Goal: Consume media (video, audio)

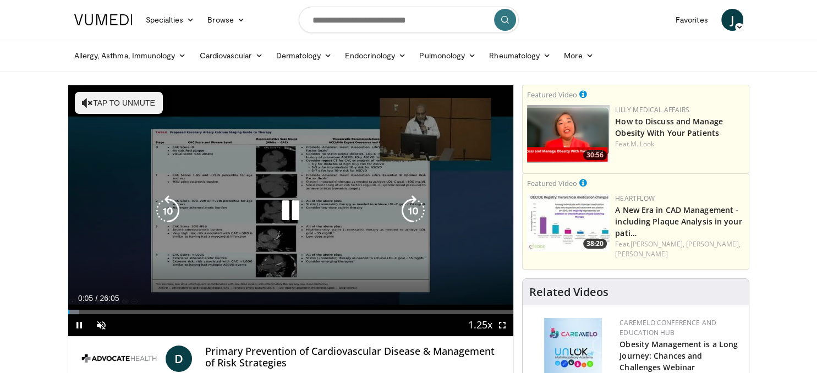
click at [288, 211] on icon "Video Player" at bounding box center [290, 210] width 31 height 31
click at [129, 101] on button "Tap to unmute" at bounding box center [119, 103] width 88 height 22
click at [283, 210] on icon "Video Player" at bounding box center [290, 210] width 31 height 31
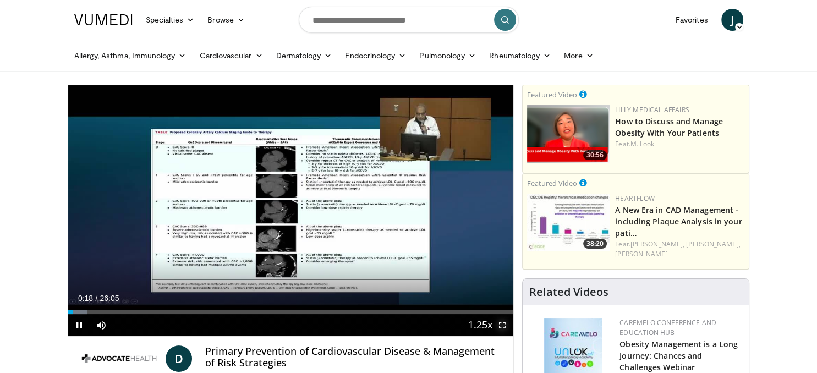
click at [503, 322] on span "Video Player" at bounding box center [502, 325] width 22 height 22
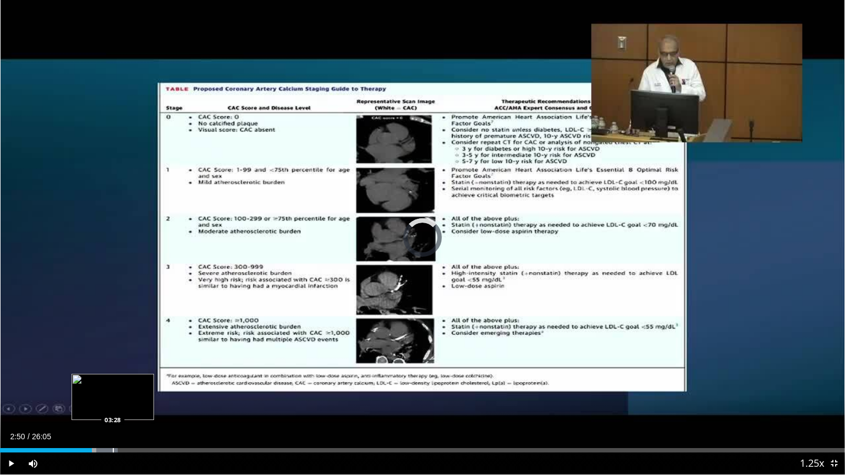
drag, startPoint x: 79, startPoint y: 450, endPoint x: 115, endPoint y: 450, distance: 35.8
click at [114, 372] on div "Progress Bar" at bounding box center [113, 450] width 1 height 4
drag, startPoint x: 113, startPoint y: 449, endPoint x: 143, endPoint y: 440, distance: 31.0
click at [143, 372] on div "Current Time 3:29 / Duration 26:05 Play Skip Backward Skip Forward Mute Loaded …" at bounding box center [422, 464] width 845 height 22
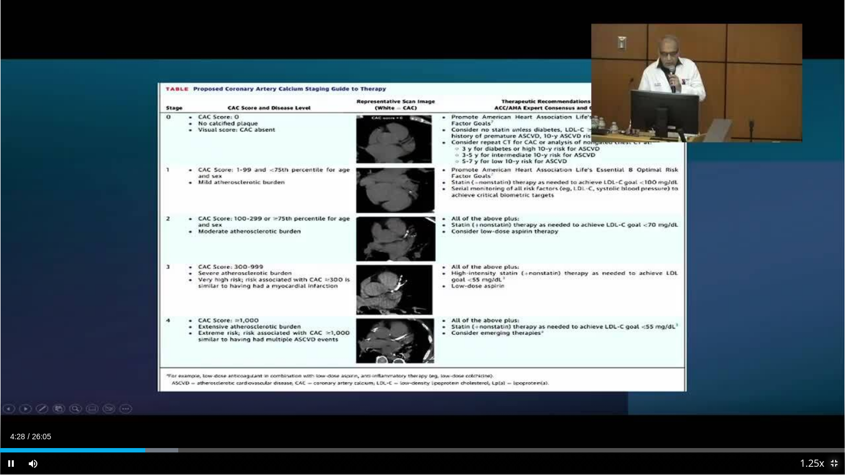
click at [816, 372] on span "Video Player" at bounding box center [834, 464] width 22 height 22
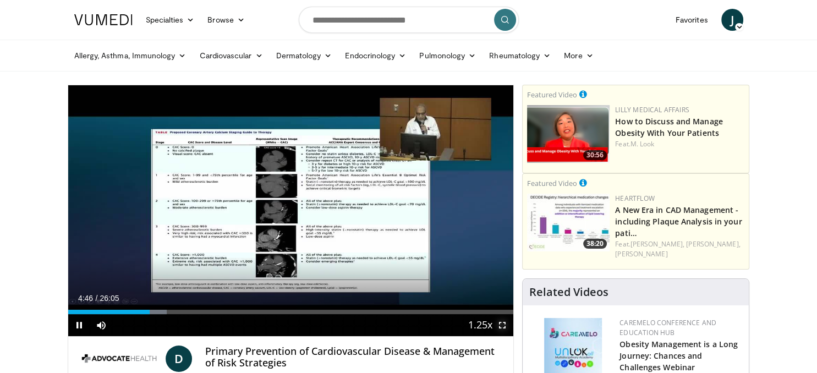
click at [502, 325] on span "Video Player" at bounding box center [502, 325] width 22 height 22
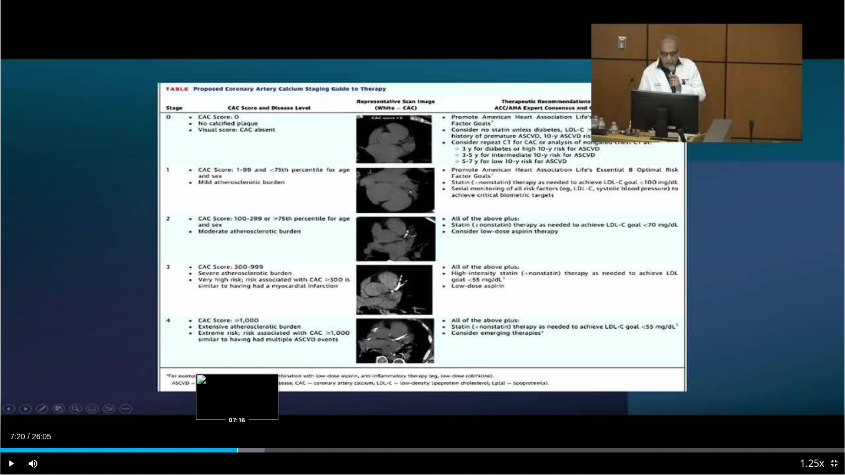
drag, startPoint x: 230, startPoint y: 450, endPoint x: 239, endPoint y: 450, distance: 8.8
click at [239, 372] on div "Loaded : 31.31% 07:20 07:16" at bounding box center [422, 450] width 845 height 4
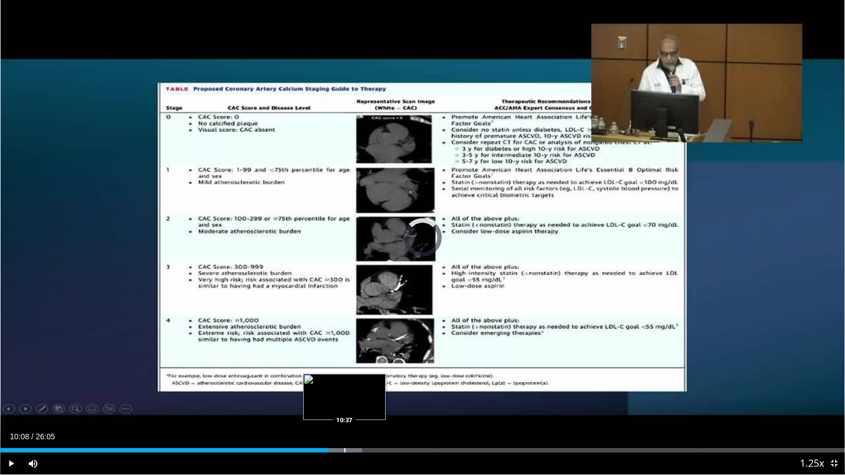
drag, startPoint x: 328, startPoint y: 448, endPoint x: 345, endPoint y: 451, distance: 16.7
click at [345, 372] on div "Loaded : 42.81% 10:35 10:37" at bounding box center [422, 450] width 845 height 4
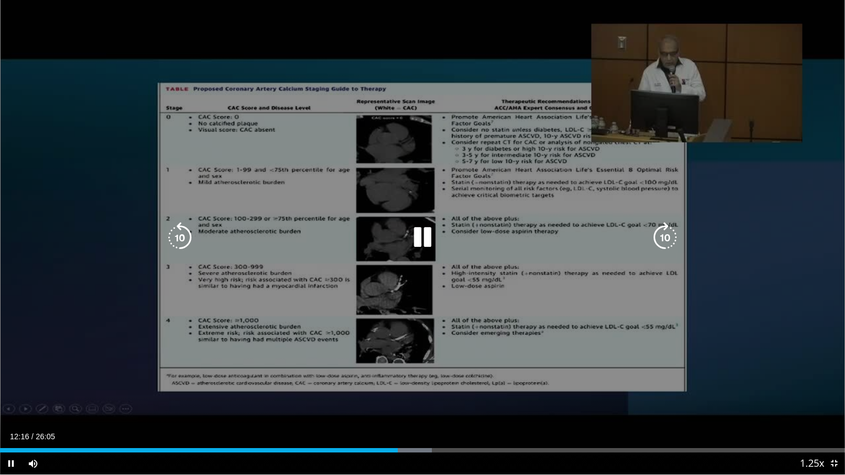
drag, startPoint x: 769, startPoint y: 76, endPoint x: 844, endPoint y: 65, distance: 76.2
click at [816, 65] on div "10 seconds Tap to unmute" at bounding box center [422, 237] width 845 height 475
click at [743, 219] on div "10 seconds Tap to unmute" at bounding box center [422, 237] width 845 height 475
click at [422, 234] on icon "Video Player" at bounding box center [422, 237] width 31 height 31
click at [419, 240] on icon "Video Player" at bounding box center [422, 237] width 31 height 31
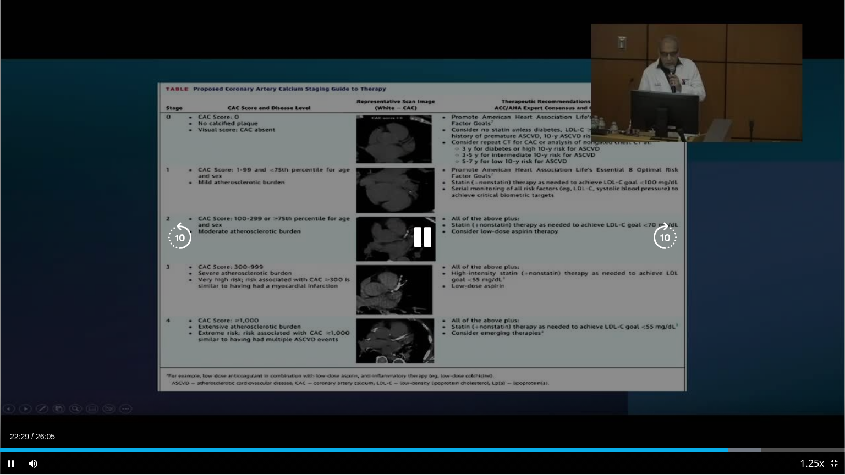
click at [219, 339] on div "10 seconds Tap to unmute" at bounding box center [422, 237] width 845 height 475
click at [219, 311] on div "10 seconds Tap to unmute" at bounding box center [422, 237] width 845 height 475
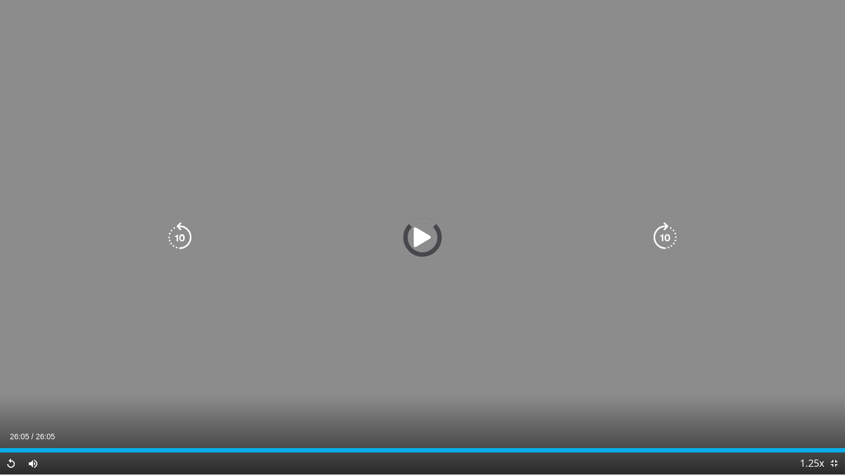
click at [134, 361] on div "10 seconds Tap to unmute" at bounding box center [422, 237] width 845 height 475
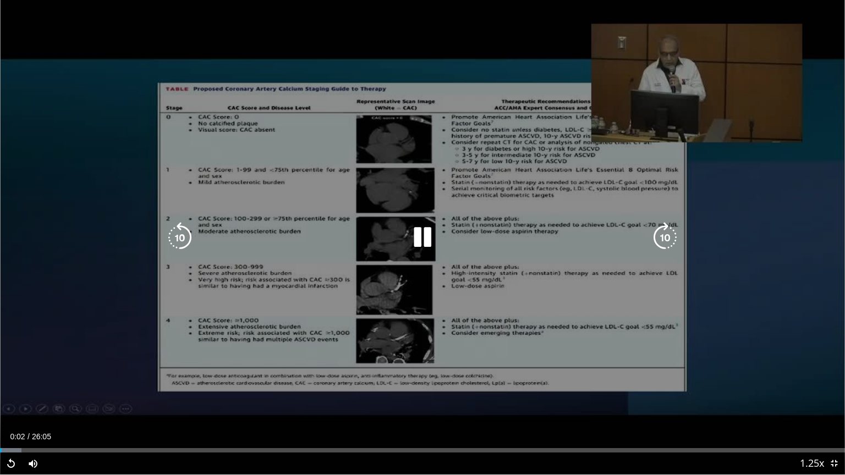
click at [422, 239] on icon "Video Player" at bounding box center [422, 237] width 31 height 31
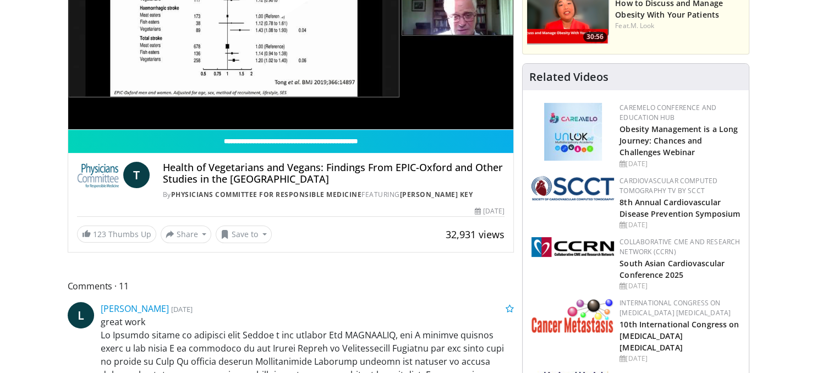
scroll to position [228, 0]
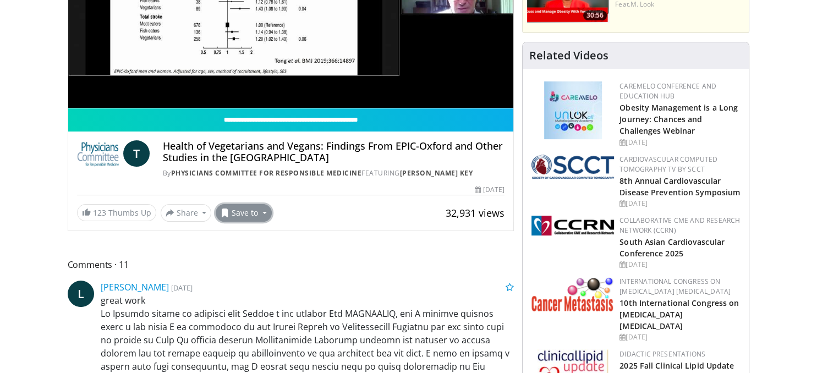
click at [237, 210] on button "Save to" at bounding box center [244, 213] width 56 height 18
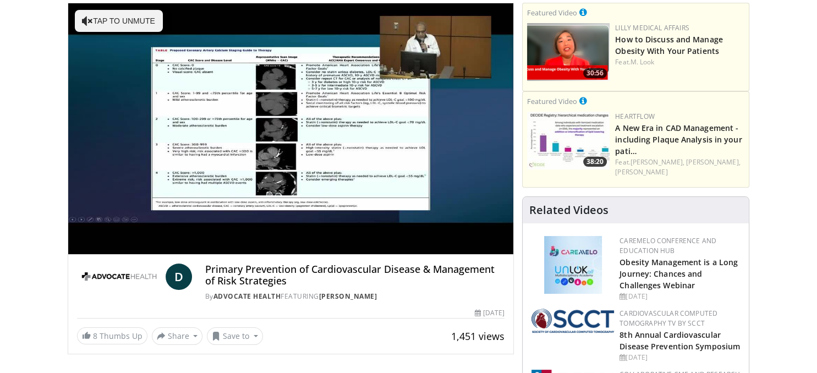
scroll to position [144, 0]
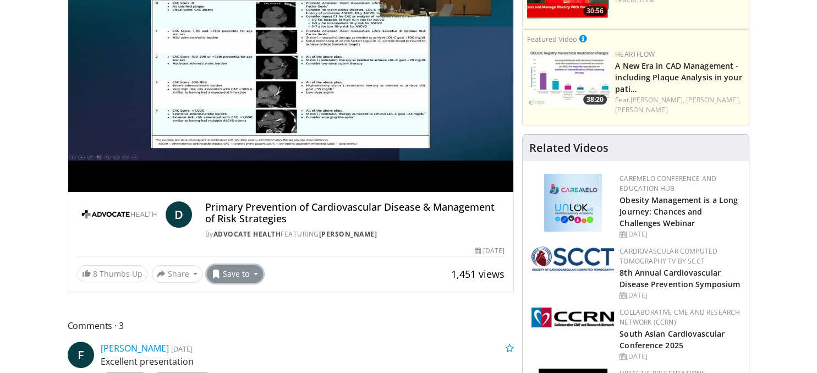
click at [233, 270] on button "Save to" at bounding box center [235, 274] width 56 height 18
click at [239, 297] on span "Add to Favorites" at bounding box center [255, 297] width 68 height 12
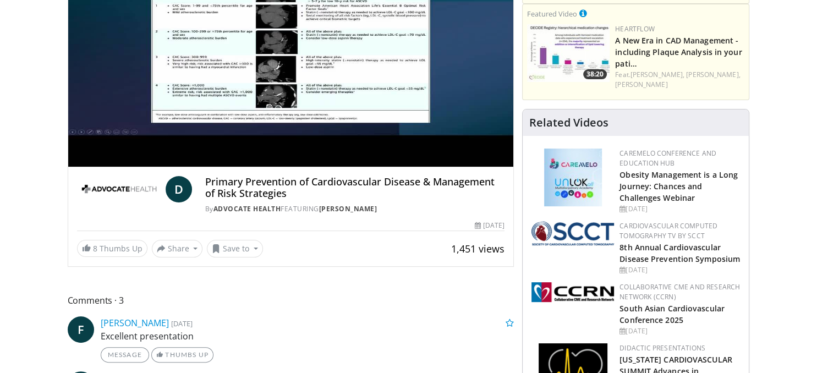
scroll to position [0, 0]
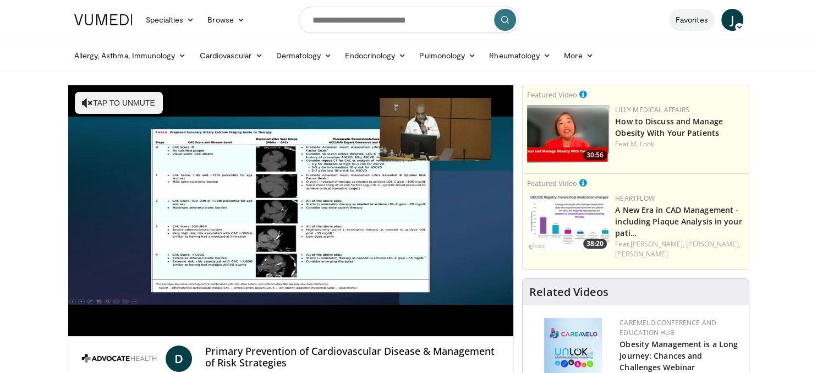
click at [684, 18] on link "Favorites" at bounding box center [692, 20] width 46 height 22
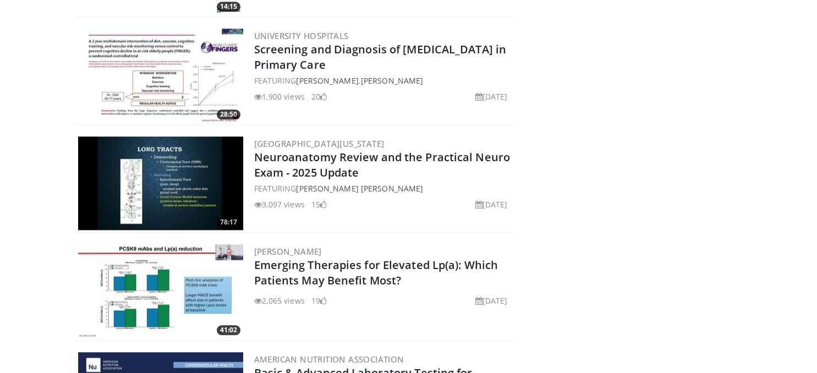
scroll to position [1043, 0]
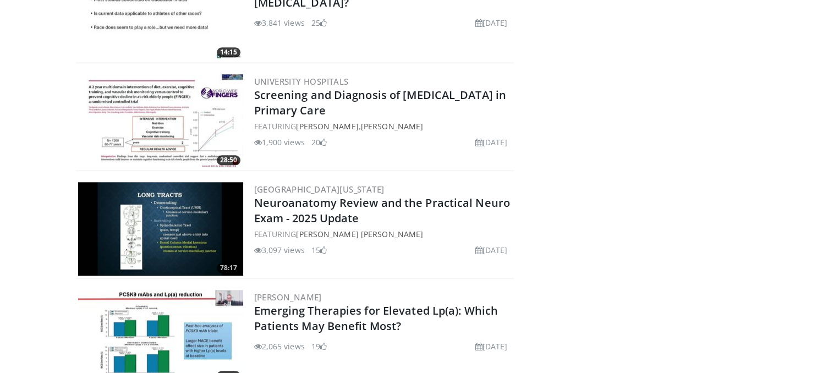
click at [811, 201] on body "Specialties Adult & Family Medicine Allergy, Asthma, Immunology Anesthesiology …" at bounding box center [408, 0] width 817 height 2086
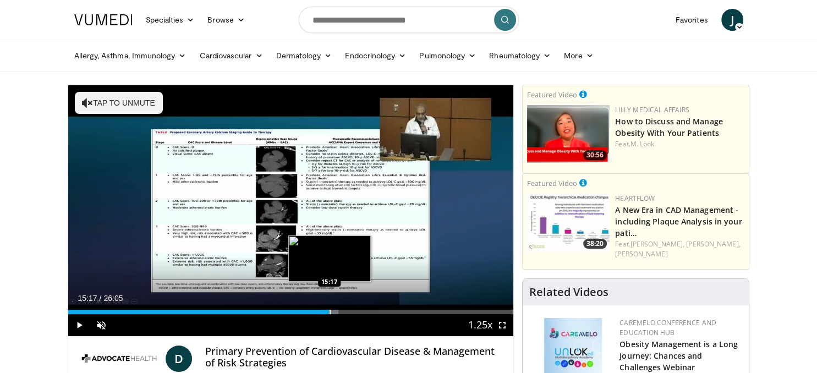
drag, startPoint x: 70, startPoint y: 313, endPoint x: 329, endPoint y: 311, distance: 258.5
click at [329, 311] on div "Loaded : 60.70% 15:17 15:17" at bounding box center [291, 312] width 446 height 4
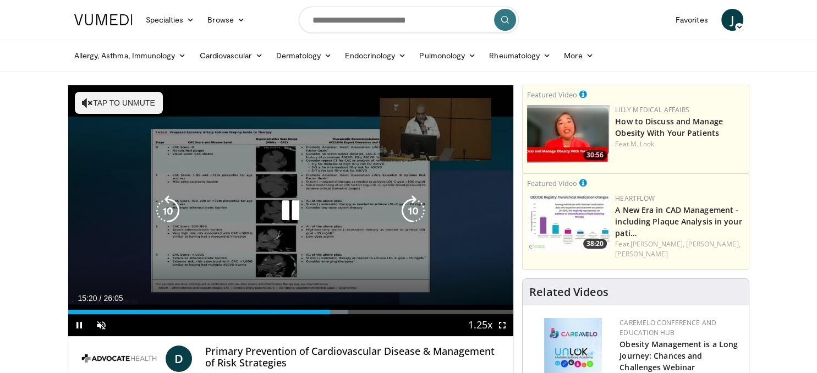
click at [465, 204] on div "10 seconds Tap to unmute" at bounding box center [291, 210] width 446 height 251
